Goal: Obtain resource: Obtain resource

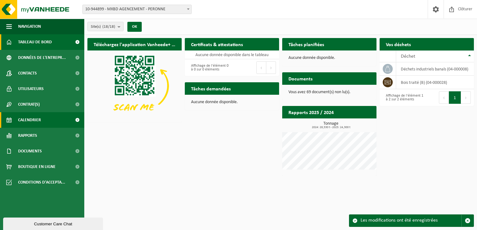
click at [44, 118] on link "Calendrier" at bounding box center [42, 120] width 84 height 16
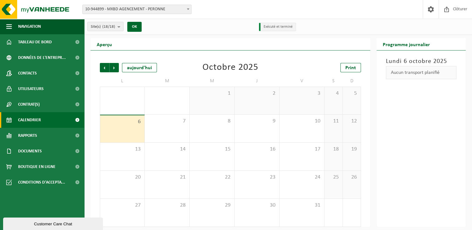
click at [121, 124] on span "6" at bounding box center [122, 122] width 38 height 7
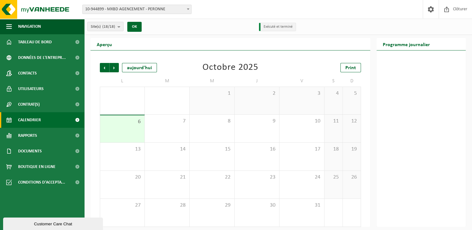
click at [313, 98] on div "3" at bounding box center [301, 100] width 45 height 27
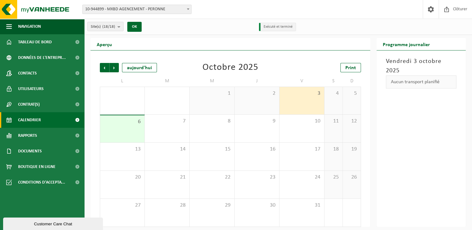
click at [124, 127] on div "6" at bounding box center [122, 128] width 44 height 27
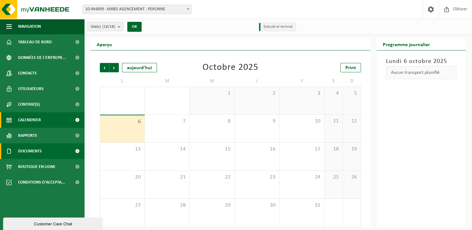
click at [44, 148] on link "Documents" at bounding box center [42, 151] width 84 height 16
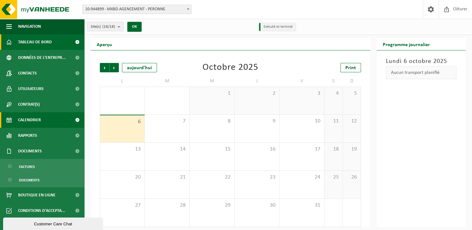
click at [28, 42] on span "Tableau de bord" at bounding box center [35, 42] width 34 height 16
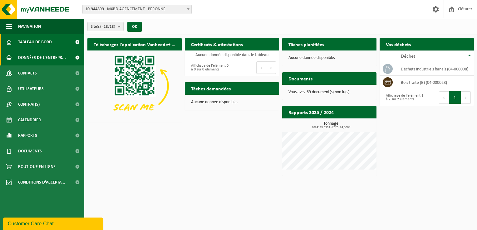
click at [44, 58] on span "Données de l'entrepr..." at bounding box center [42, 58] width 48 height 16
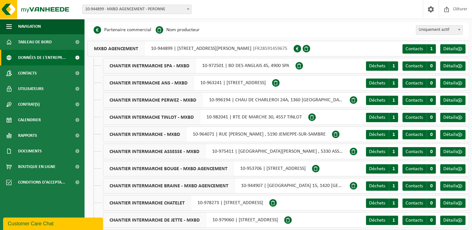
click at [202, 98] on div "CHANTIER INTERMACHE PERWEZ - MXBD 10-996194 | CHAU DE CHARLEROI 24A, 1360 PERWEZ" at bounding box center [226, 100] width 247 height 16
click at [160, 98] on span "CHANTIER INTERMACHE PERWEZ - MXBD" at bounding box center [152, 100] width 99 height 15
click at [262, 100] on div "CHANTIER INTERMACHE PERWEZ - MXBD 10-996194 | CHAU DE CHARLEROI 24A, 1360 PERWEZ" at bounding box center [226, 100] width 247 height 16
click at [376, 98] on span "Déchets" at bounding box center [377, 100] width 16 height 5
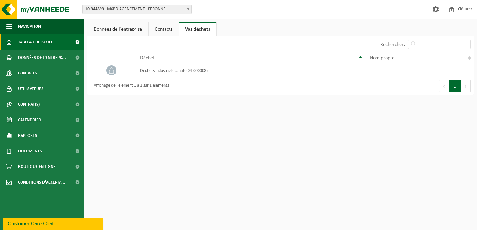
click at [38, 42] on span "Tableau de bord" at bounding box center [35, 42] width 34 height 16
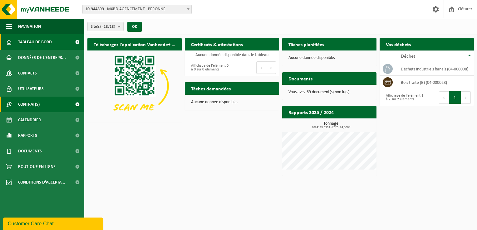
click at [36, 103] on span "Contrat(s)" at bounding box center [29, 105] width 22 height 16
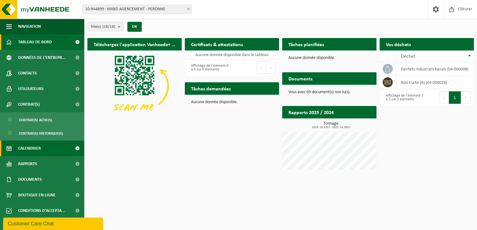
click at [35, 148] on span "Calendrier" at bounding box center [29, 149] width 23 height 16
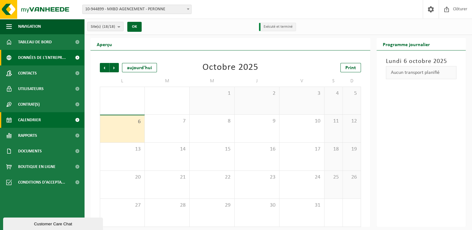
click at [34, 58] on span "Données de l'entrepr..." at bounding box center [42, 58] width 48 height 16
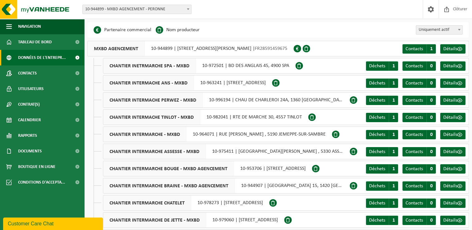
click at [36, 42] on span "Tableau de bord" at bounding box center [35, 42] width 34 height 16
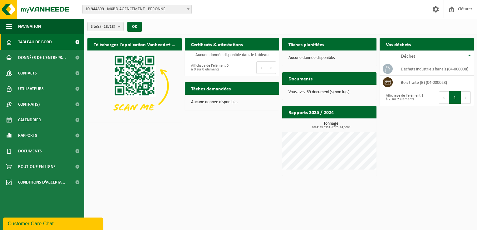
click at [25, 42] on span "Tableau de bord" at bounding box center [35, 42] width 34 height 16
click at [411, 70] on td "déchets industriels banals (04-000008)" at bounding box center [435, 68] width 78 height 13
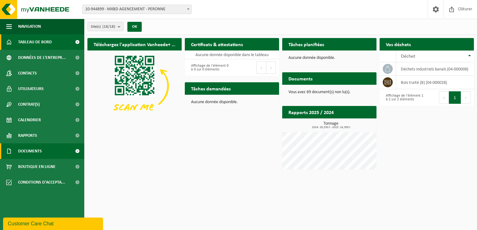
click at [47, 156] on link "Documents" at bounding box center [42, 151] width 84 height 16
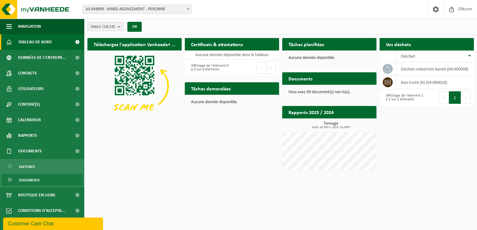
click at [25, 178] on span "Documents" at bounding box center [29, 180] width 21 height 12
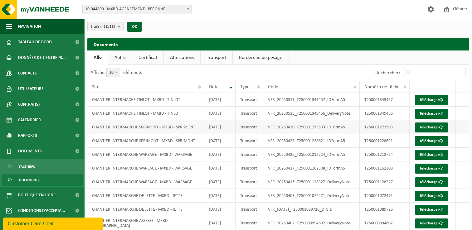
scroll to position [22, 0]
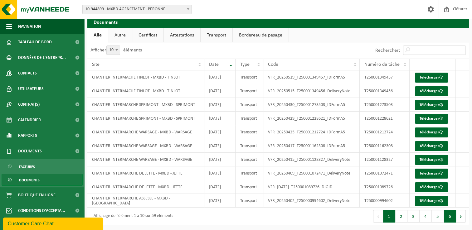
click at [451, 218] on button "6" at bounding box center [450, 216] width 12 height 12
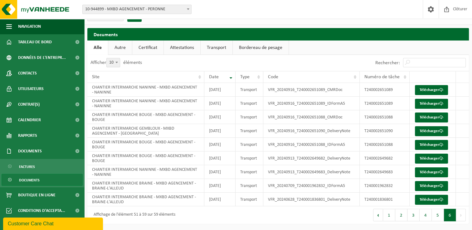
scroll to position [9, 0]
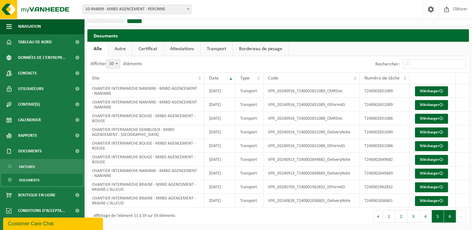
click at [440, 218] on button "5" at bounding box center [438, 216] width 12 height 12
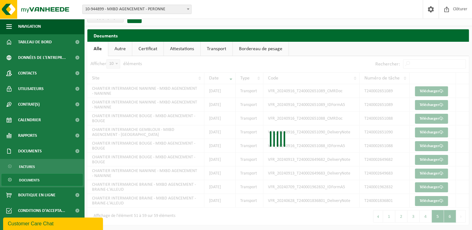
scroll to position [13, 0]
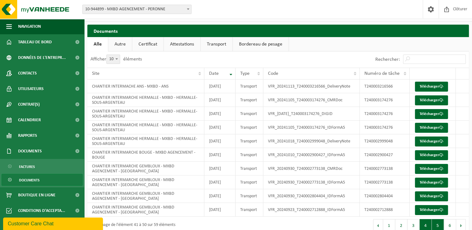
click at [424, 221] on button "4" at bounding box center [426, 225] width 12 height 12
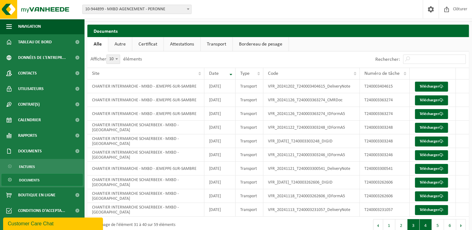
click at [411, 225] on button "3" at bounding box center [413, 225] width 12 height 12
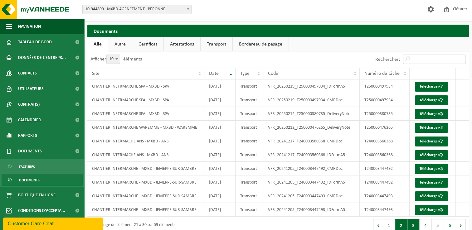
click at [400, 225] on button "2" at bounding box center [401, 225] width 12 height 12
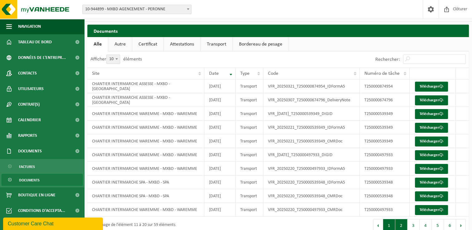
click at [391, 222] on button "1" at bounding box center [389, 225] width 12 height 12
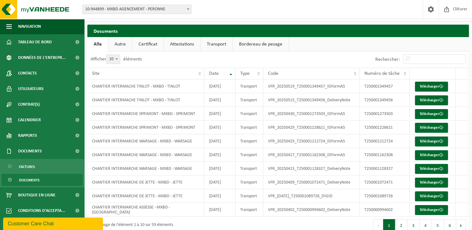
click at [147, 43] on link "Certificat" at bounding box center [147, 44] width 31 height 14
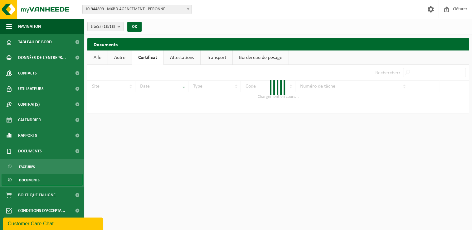
scroll to position [0, 0]
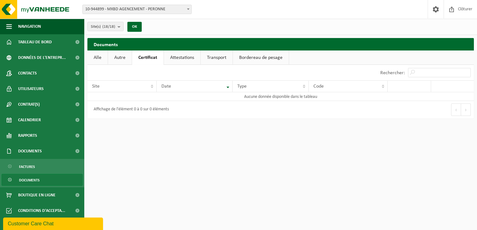
click at [97, 57] on link "Alle" at bounding box center [97, 58] width 20 height 14
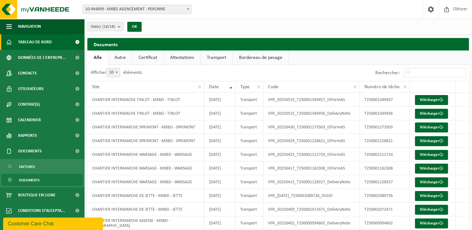
click at [44, 39] on span "Tableau de bord" at bounding box center [35, 42] width 34 height 16
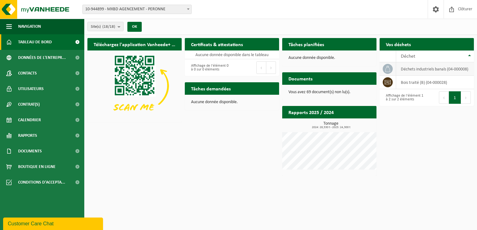
click at [418, 66] on td "déchets industriels banals (04-000008)" at bounding box center [435, 68] width 78 height 13
click at [323, 88] on div "Vous avez 69 document(s) non lu(s)." at bounding box center [329, 92] width 94 height 15
click at [309, 94] on p "Vous avez 69 document(s) non lu(s)." at bounding box center [329, 92] width 82 height 4
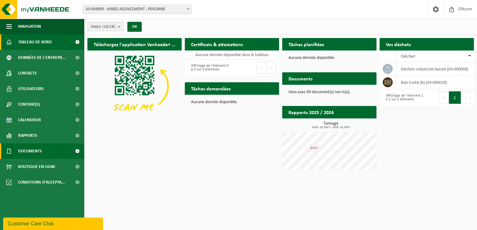
click at [36, 148] on span "Documents" at bounding box center [30, 151] width 24 height 16
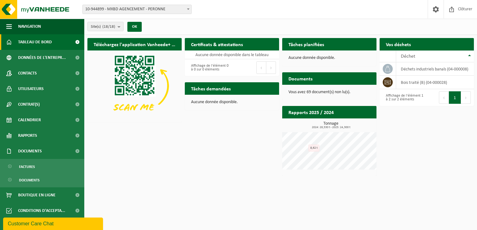
click at [159, 189] on html "Site: 10-944899 - MXBD AGENCEMENT - PERONNE 10-972501 - CHANTIER INETRMARCHE SP…" at bounding box center [238, 115] width 477 height 230
click at [46, 117] on link "Calendrier" at bounding box center [42, 120] width 84 height 16
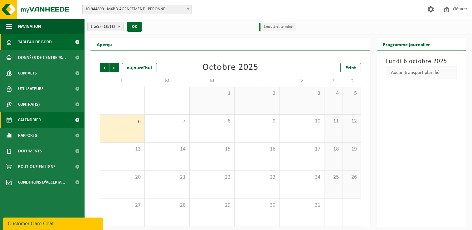
click at [32, 42] on span "Tableau de bord" at bounding box center [35, 42] width 34 height 16
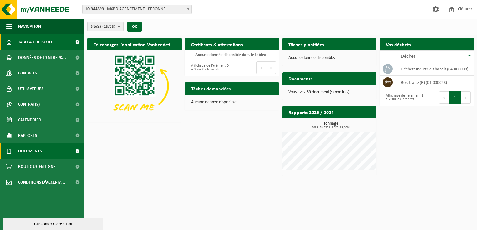
click at [77, 150] on span at bounding box center [77, 151] width 14 height 16
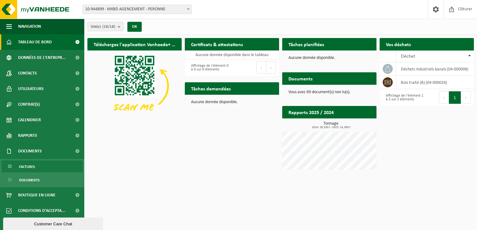
click at [30, 166] on span "Factures" at bounding box center [27, 167] width 16 height 12
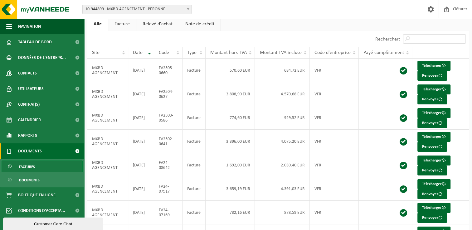
scroll to position [33, 0]
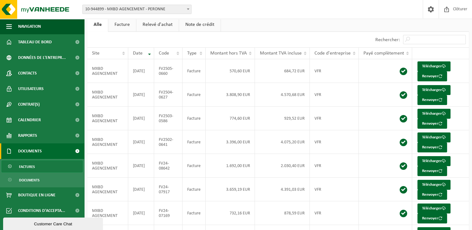
click at [120, 26] on link "Facture" at bounding box center [122, 24] width 28 height 14
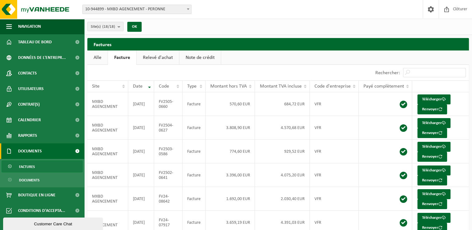
click at [27, 151] on span "Documents" at bounding box center [30, 151] width 24 height 16
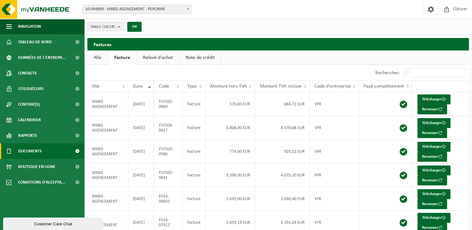
click at [34, 153] on span "Documents" at bounding box center [30, 151] width 24 height 16
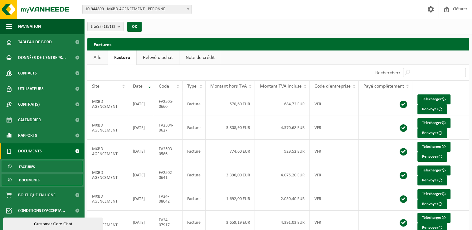
click at [30, 179] on span "Documents" at bounding box center [29, 180] width 21 height 12
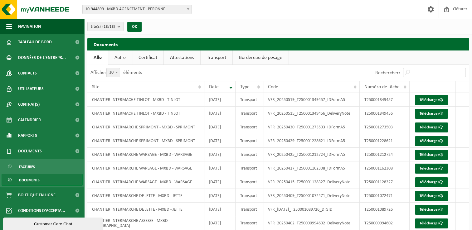
click at [147, 56] on link "Certificat" at bounding box center [147, 58] width 31 height 14
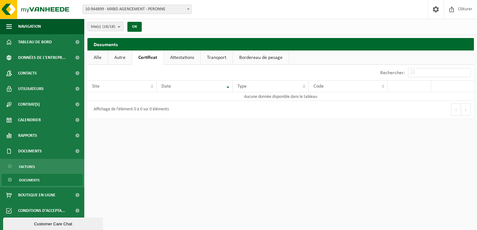
click at [180, 57] on link "Attestations" at bounding box center [182, 58] width 36 height 14
click at [148, 56] on link "Certificat" at bounding box center [147, 58] width 31 height 14
click at [29, 180] on span "Documents" at bounding box center [29, 180] width 21 height 12
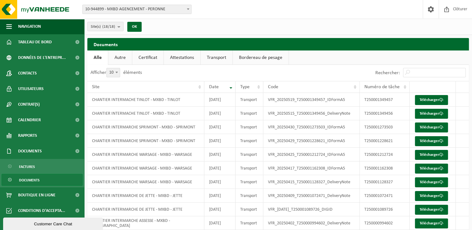
click at [148, 56] on link "Certificat" at bounding box center [147, 58] width 31 height 14
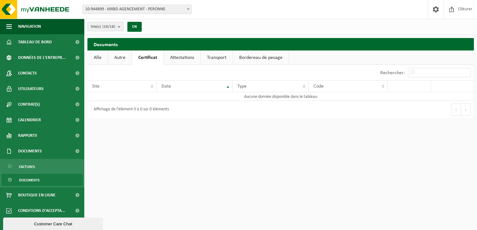
click at [183, 56] on link "Attestations" at bounding box center [182, 58] width 36 height 14
click at [218, 58] on link "Transport" at bounding box center [218, 58] width 32 height 14
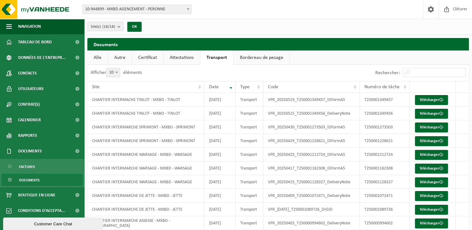
click at [252, 56] on link "Bordereau de pesage" at bounding box center [262, 58] width 56 height 14
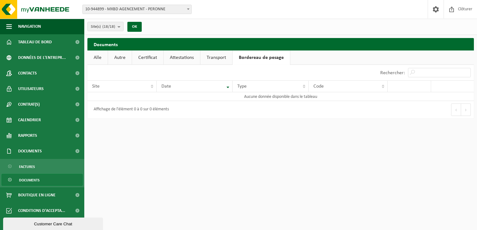
click at [120, 56] on link "Autre" at bounding box center [120, 58] width 24 height 14
click at [153, 62] on link "Certificat" at bounding box center [148, 58] width 31 height 14
click at [147, 58] on link "Certificat" at bounding box center [148, 58] width 32 height 14
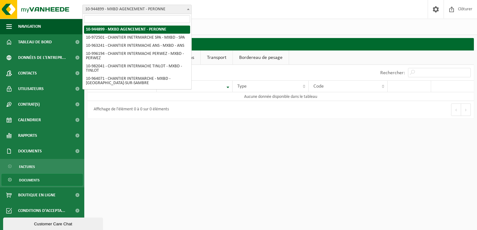
click at [188, 10] on b at bounding box center [188, 9] width 2 height 2
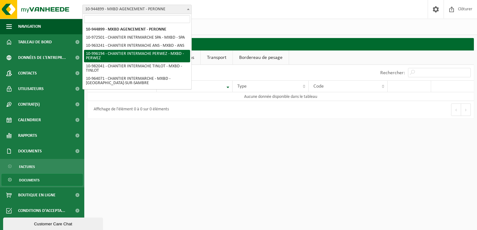
select select "172681"
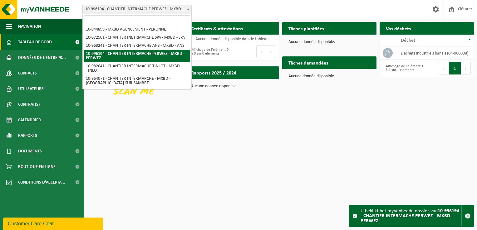
click at [190, 8] on span at bounding box center [188, 9] width 6 height 8
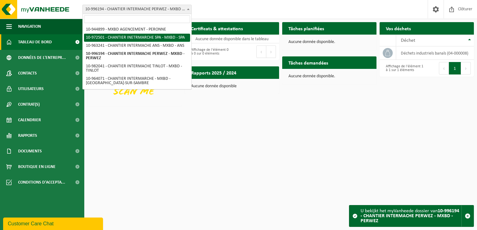
select select "156434"
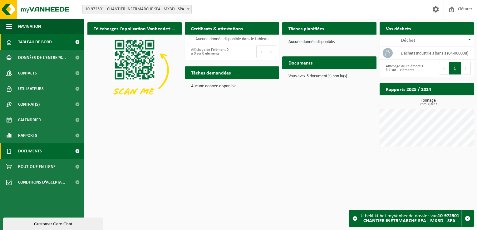
click at [33, 151] on span "Documents" at bounding box center [30, 151] width 24 height 16
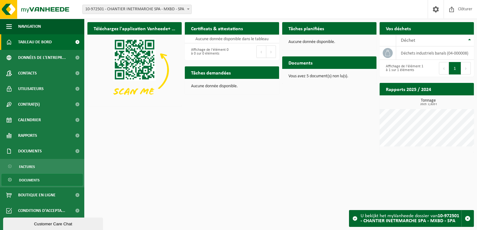
click at [39, 181] on span "Documents" at bounding box center [29, 180] width 21 height 12
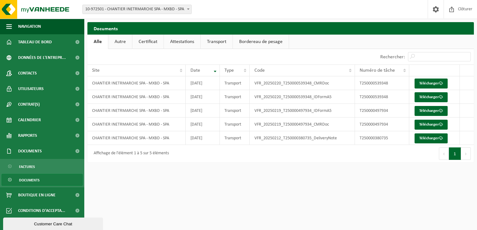
click at [145, 39] on link "Certificat" at bounding box center [147, 42] width 31 height 14
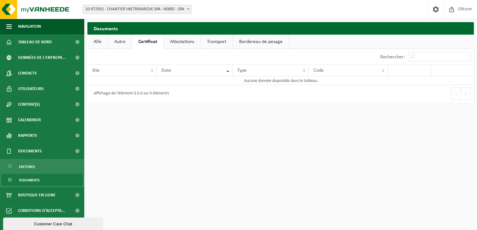
click at [98, 44] on link "Alle" at bounding box center [97, 42] width 20 height 14
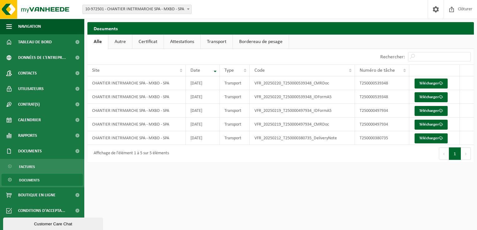
click at [28, 184] on span "Documents" at bounding box center [29, 180] width 21 height 12
click at [149, 41] on link "Certificat" at bounding box center [147, 42] width 31 height 14
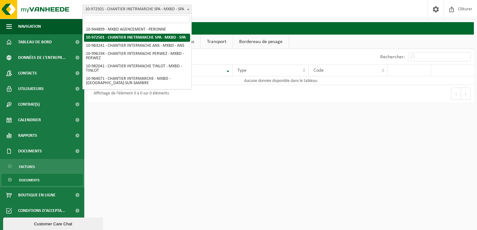
click at [185, 9] on span at bounding box center [188, 9] width 6 height 8
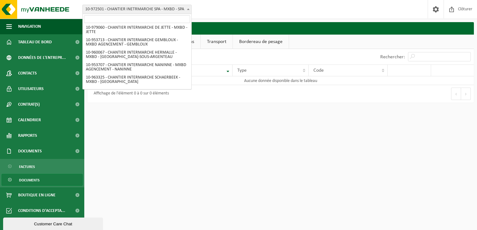
scroll to position [121, 0]
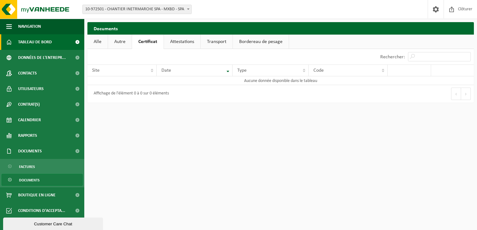
click at [32, 43] on span "Tableau de bord" at bounding box center [35, 42] width 34 height 16
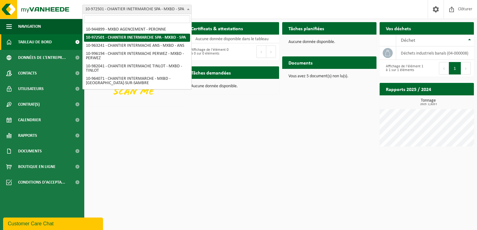
click at [187, 9] on b at bounding box center [188, 9] width 2 height 2
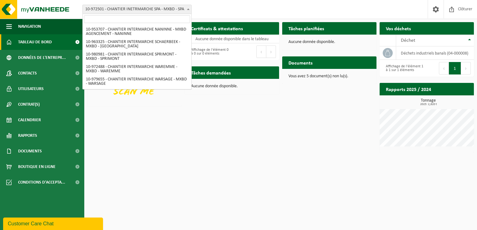
scroll to position [158, 0]
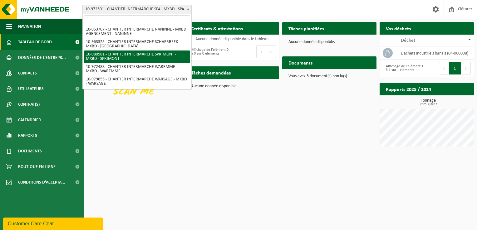
select select "161648"
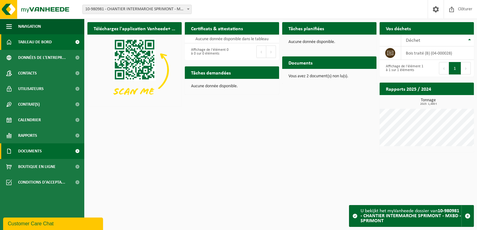
click at [79, 150] on span at bounding box center [77, 151] width 14 height 16
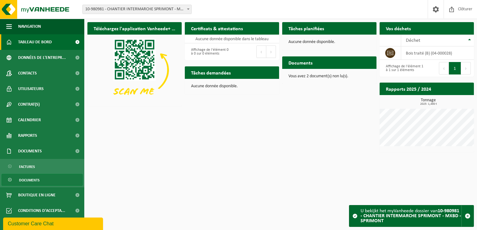
click at [45, 178] on link "Documents" at bounding box center [42, 180] width 81 height 12
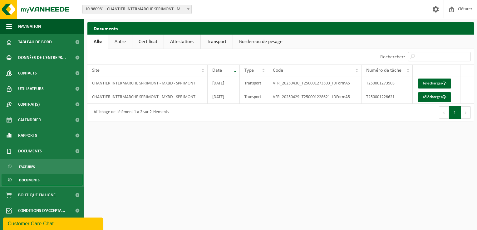
click at [150, 39] on link "Certificat" at bounding box center [147, 42] width 31 height 14
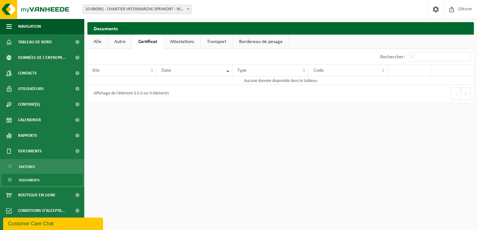
click at [100, 41] on link "Alle" at bounding box center [97, 42] width 20 height 14
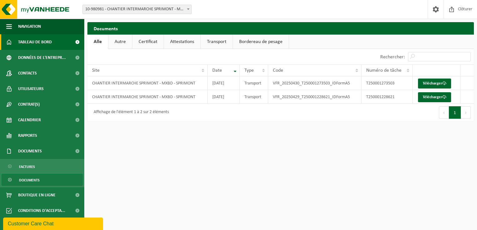
click at [36, 42] on span "Tableau de bord" at bounding box center [35, 42] width 34 height 16
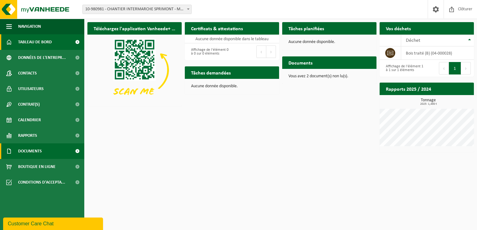
click at [40, 153] on span "Documents" at bounding box center [30, 151] width 24 height 16
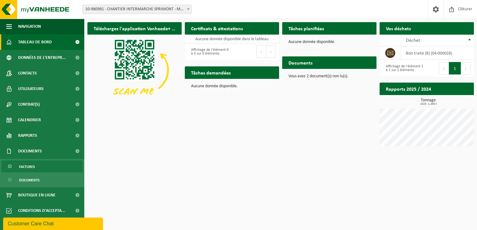
click at [32, 166] on span "Factures" at bounding box center [27, 167] width 16 height 12
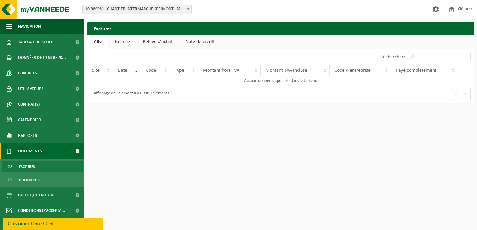
click at [124, 42] on link "Facture" at bounding box center [122, 42] width 28 height 14
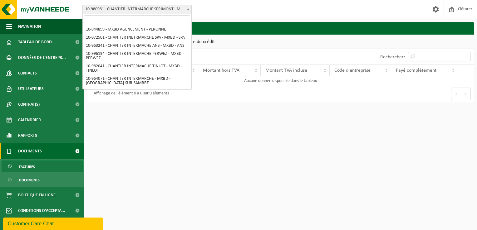
scroll to position [158, 0]
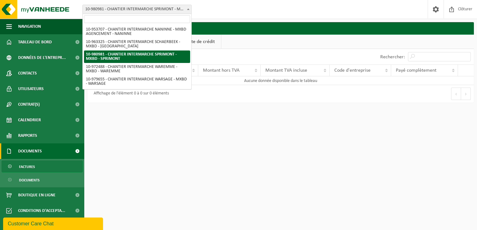
click at [184, 10] on span "10-980981 - CHANTIER INTERMARCHE SPRIMONT - MXBD - SPRIMONT" at bounding box center [137, 9] width 109 height 9
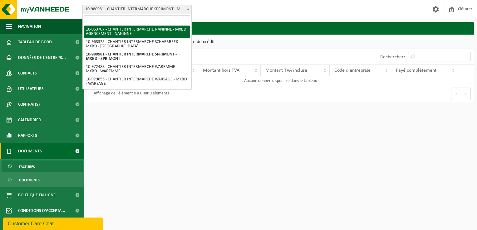
select select "143622"
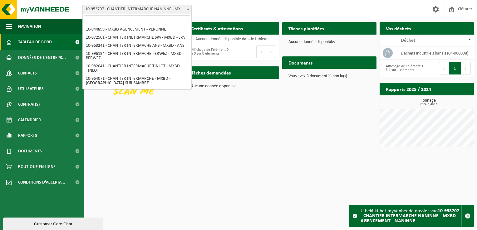
scroll to position [133, 0]
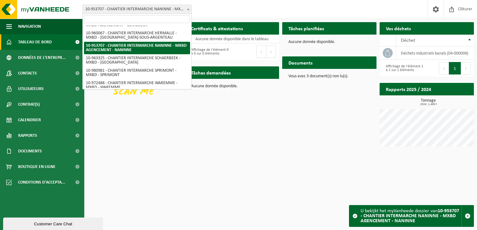
click at [188, 9] on b at bounding box center [188, 9] width 2 height 2
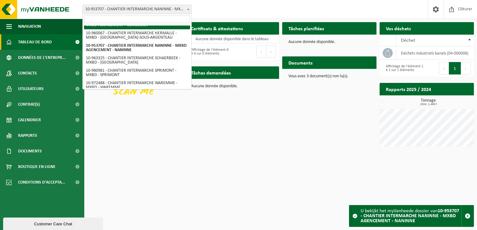
select select "143624"
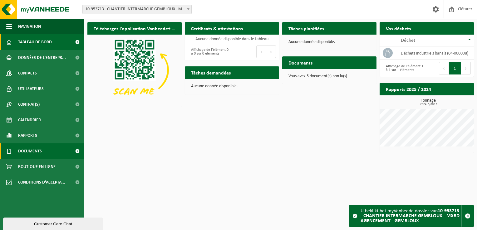
click at [27, 153] on span "Documents" at bounding box center [30, 151] width 24 height 16
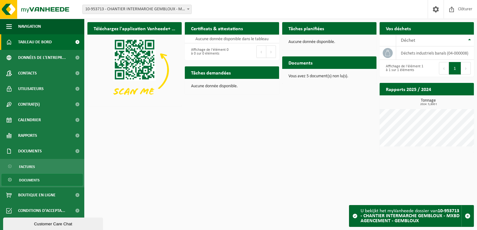
click at [38, 180] on span "Documents" at bounding box center [29, 180] width 21 height 12
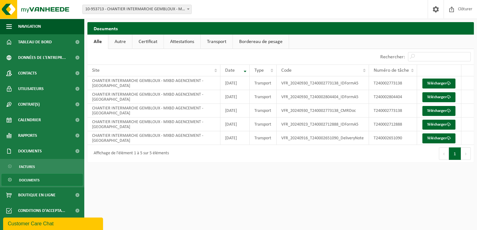
click at [125, 42] on link "Autre" at bounding box center [120, 42] width 24 height 14
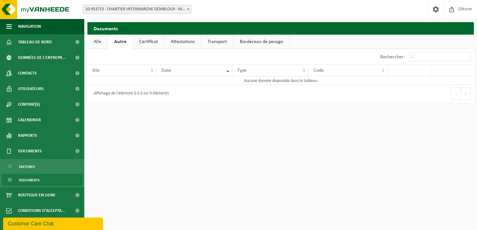
click at [152, 41] on link "Certificat" at bounding box center [148, 42] width 31 height 14
click at [96, 43] on link "Alle" at bounding box center [97, 42] width 20 height 14
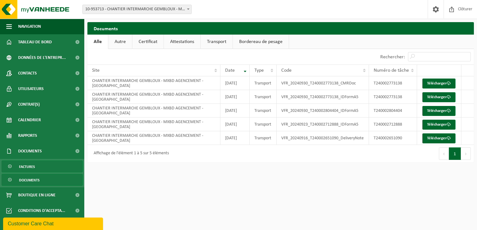
click at [28, 165] on span "Factures" at bounding box center [27, 167] width 16 height 12
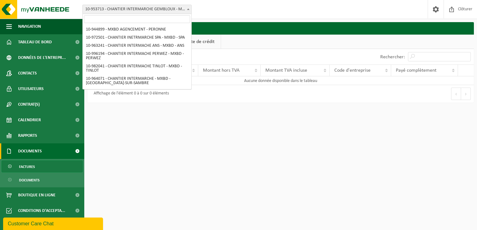
click at [187, 11] on span at bounding box center [188, 9] width 6 height 8
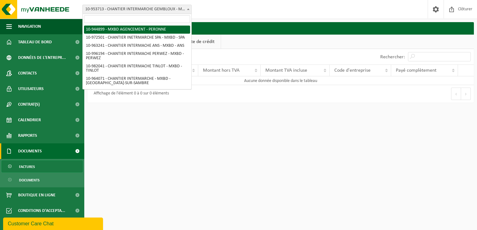
select select "140957"
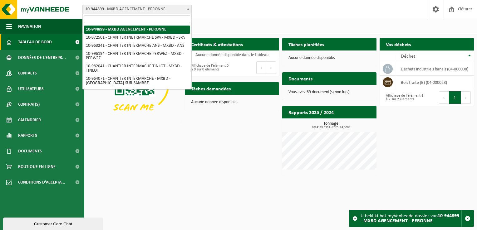
click at [188, 9] on b at bounding box center [188, 9] width 2 height 2
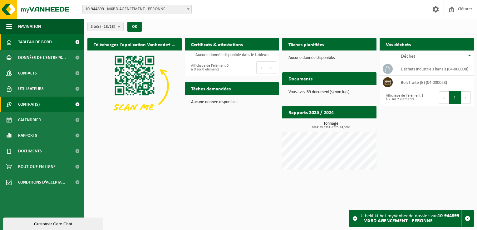
click at [35, 107] on span "Contrat(s)" at bounding box center [29, 105] width 22 height 16
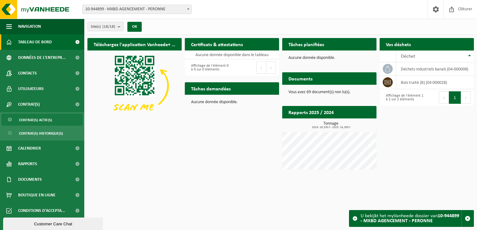
click at [39, 120] on span "Contrat(s) actif(s)" at bounding box center [35, 120] width 33 height 12
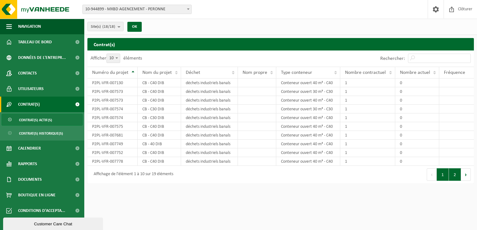
click at [458, 172] on button "2" at bounding box center [455, 174] width 12 height 12
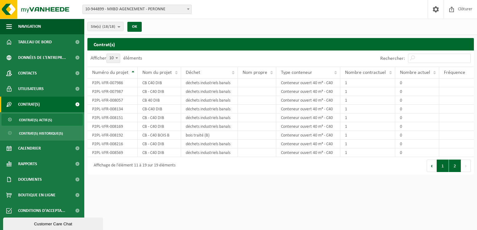
click at [443, 166] on button "1" at bounding box center [442, 166] width 12 height 12
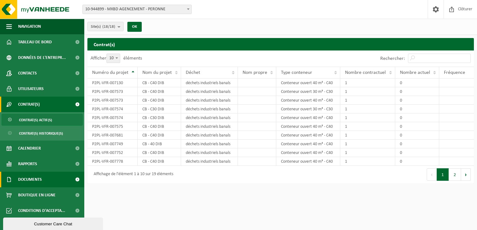
click at [42, 180] on link "Documents" at bounding box center [42, 180] width 84 height 16
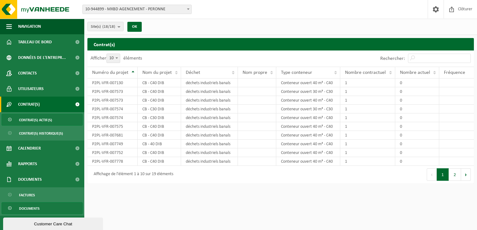
click at [29, 209] on span "Documents" at bounding box center [29, 209] width 21 height 12
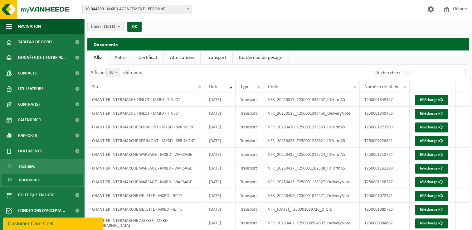
click at [121, 58] on link "Autre" at bounding box center [120, 58] width 24 height 14
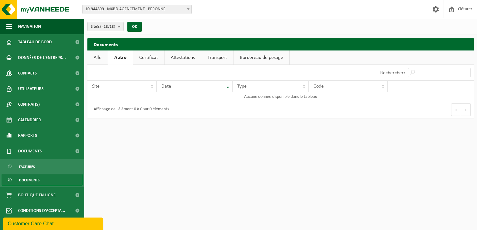
click at [98, 58] on link "Alle" at bounding box center [97, 58] width 20 height 14
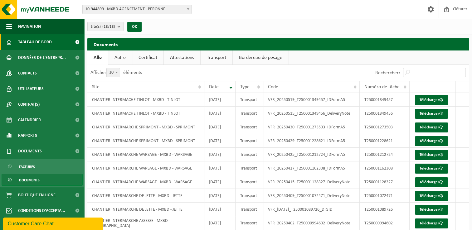
click at [79, 41] on span at bounding box center [77, 42] width 14 height 16
